Goal: Navigation & Orientation: Find specific page/section

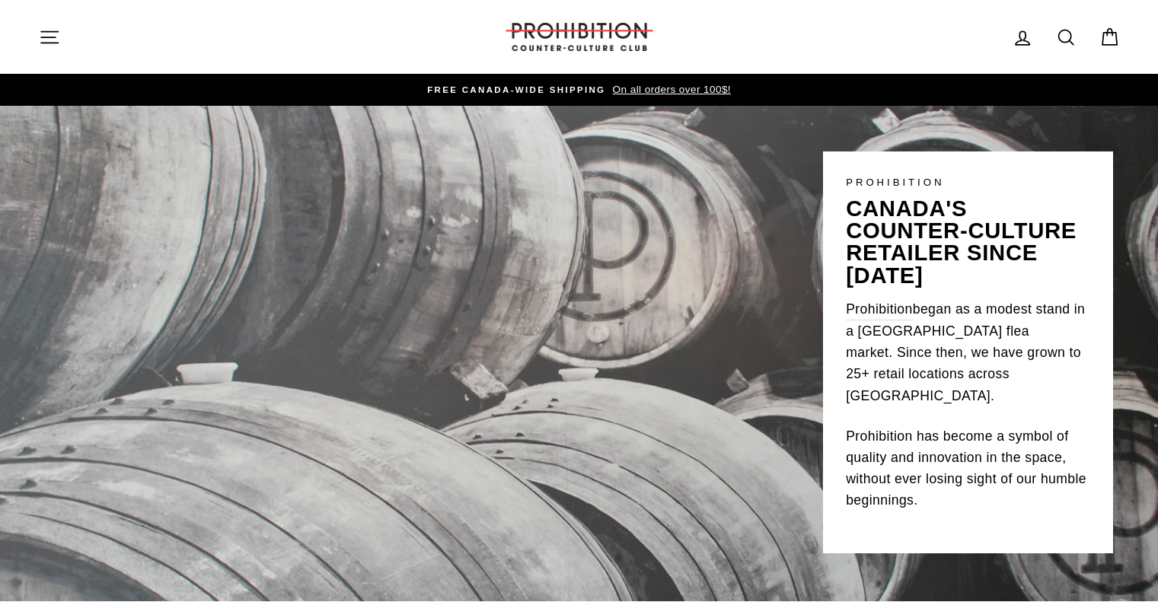
click at [52, 33] on icon "button" at bounding box center [49, 37] width 21 height 21
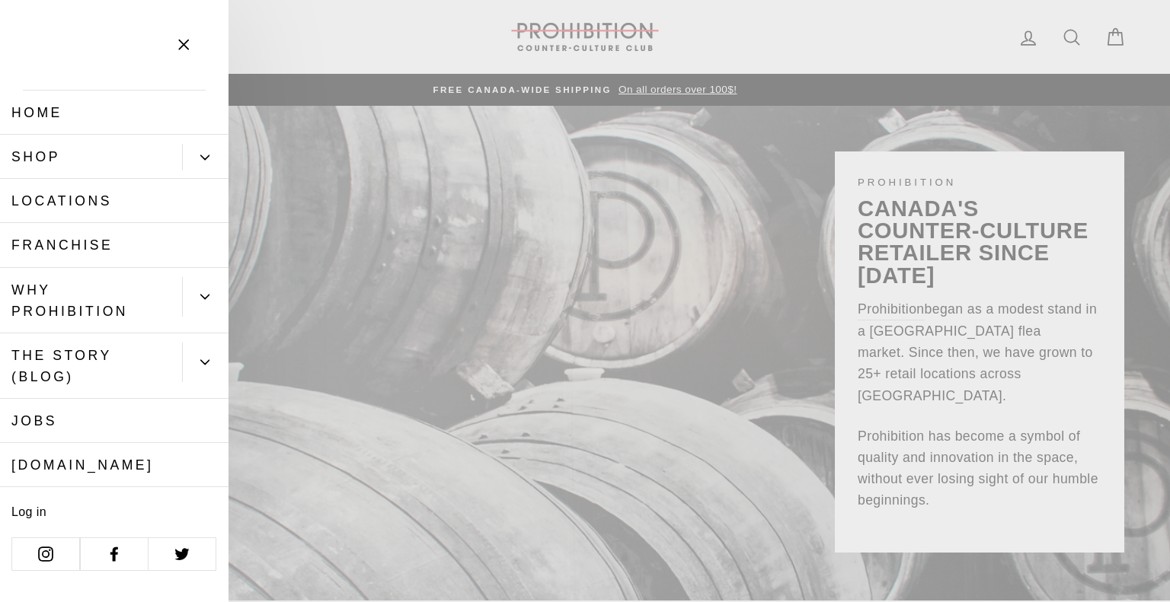
click at [212, 149] on button "Primary" at bounding box center [205, 157] width 46 height 27
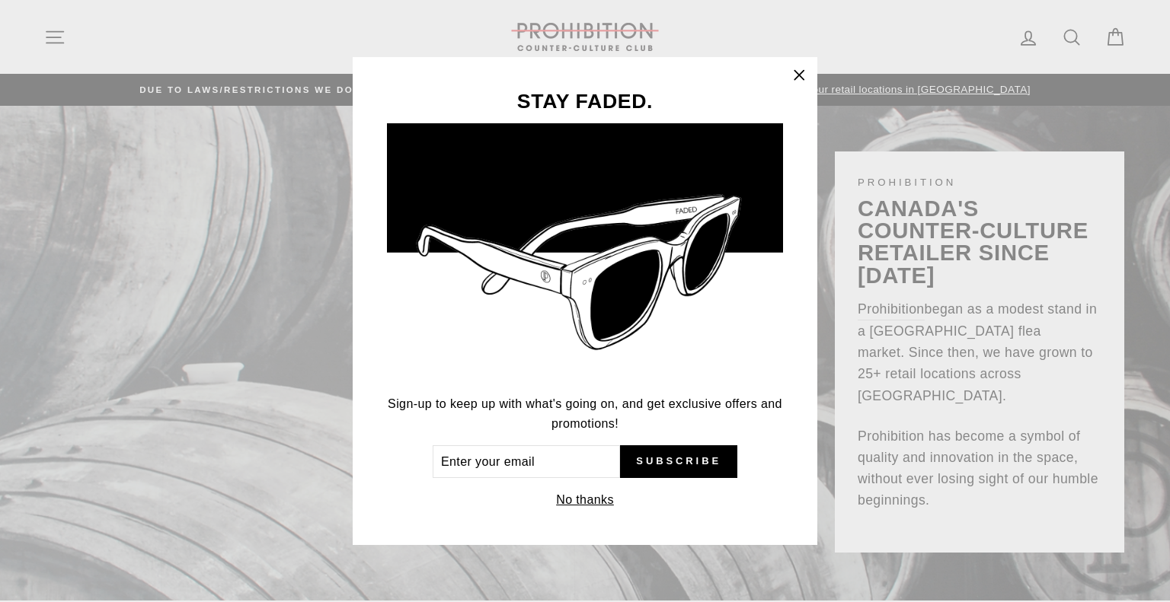
click at [804, 75] on icon "button" at bounding box center [798, 75] width 21 height 21
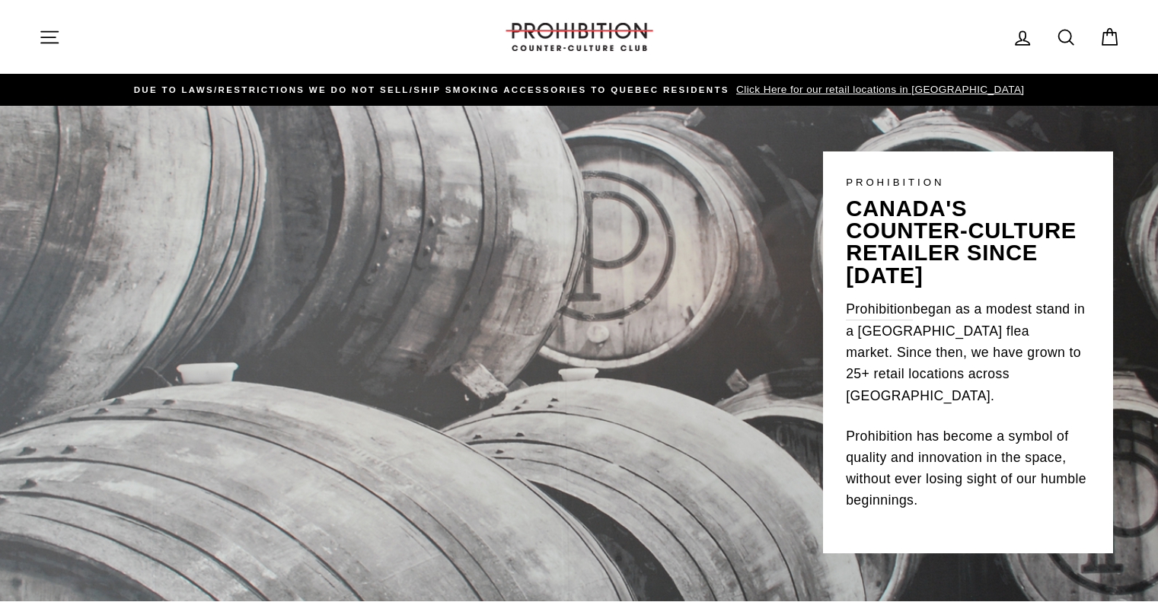
click at [53, 35] on icon "button" at bounding box center [49, 37] width 21 height 21
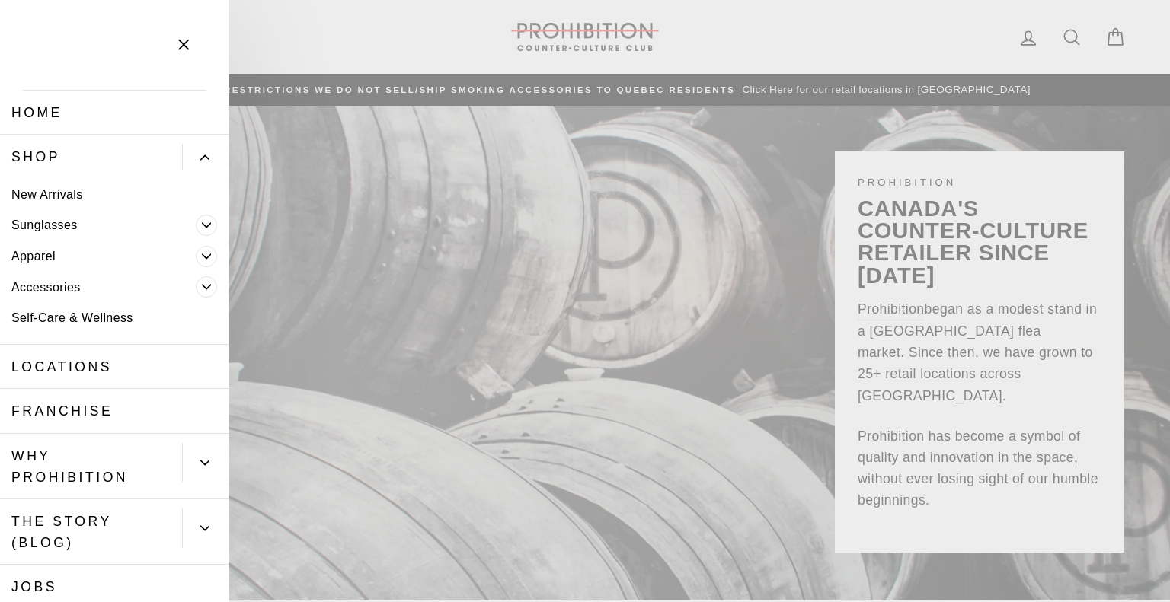
click at [37, 153] on link "Shop" at bounding box center [91, 157] width 182 height 44
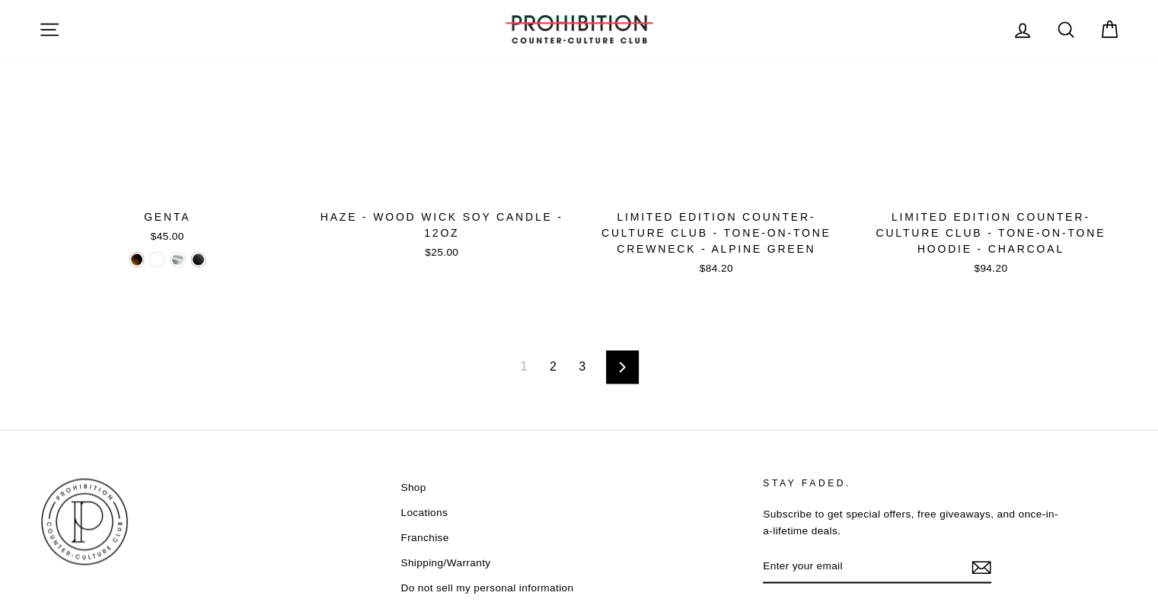
scroll to position [2497, 0]
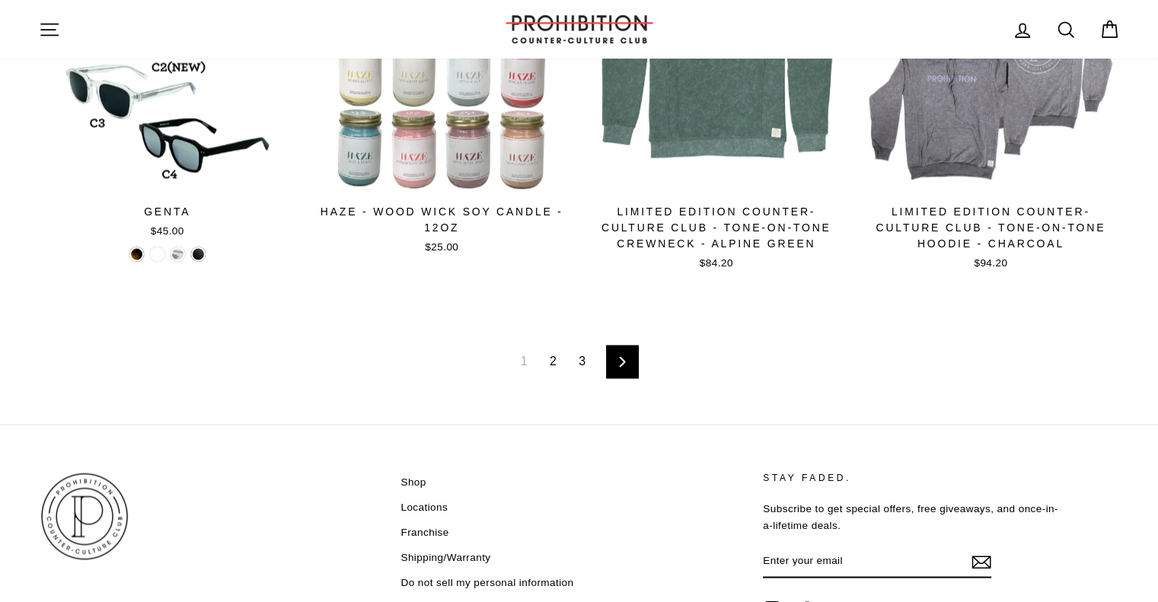
click at [554, 359] on link "2" at bounding box center [553, 361] width 25 height 24
